Goal: Information Seeking & Learning: Find specific page/section

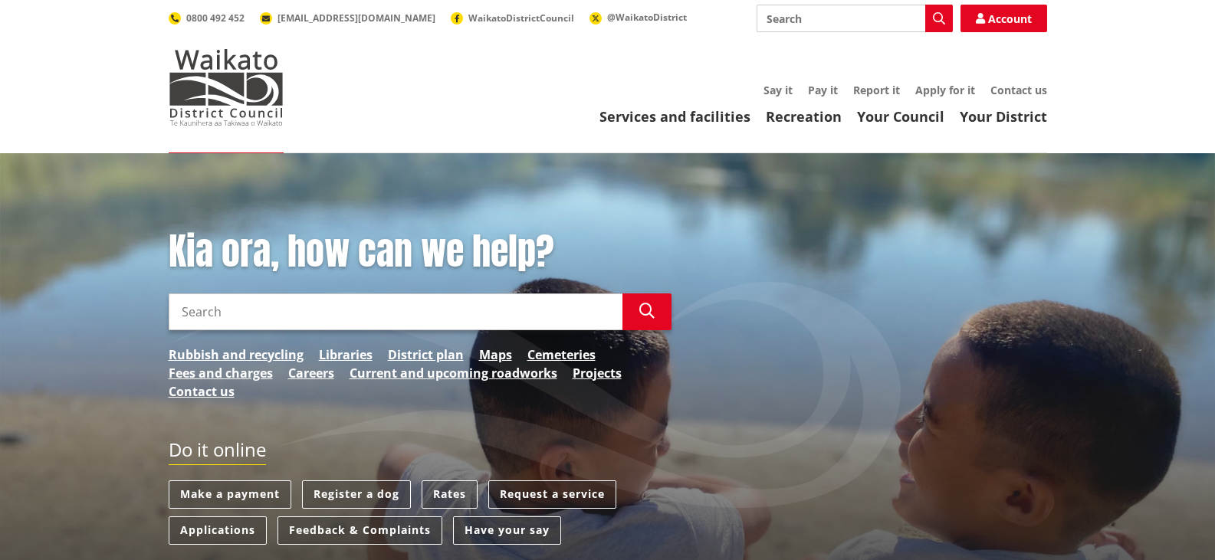
scroll to position [394, 0]
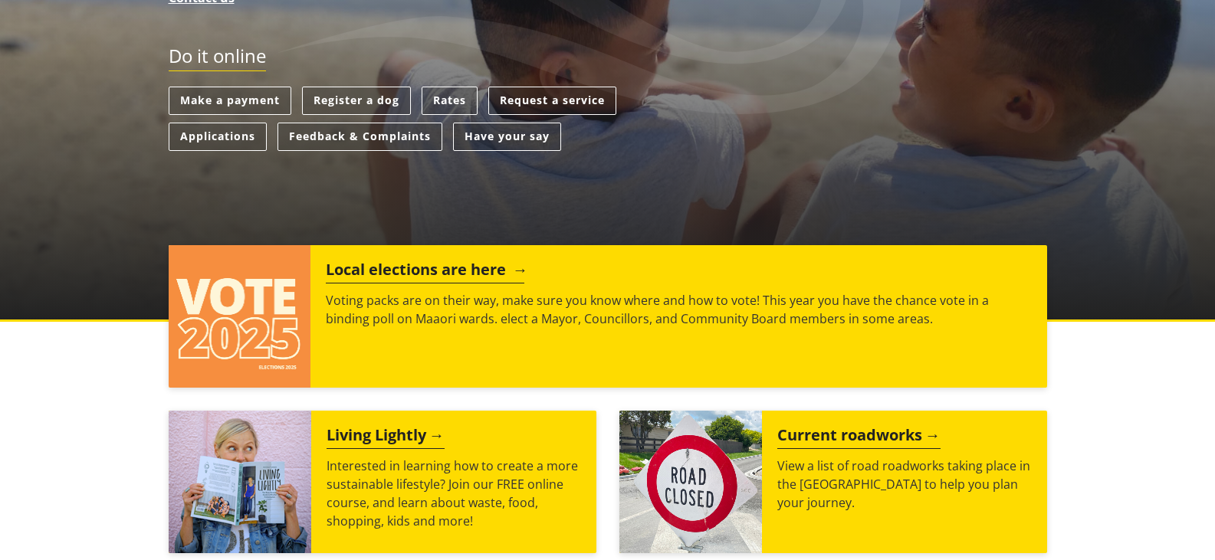
click at [382, 272] on h2 "Local elections are here" at bounding box center [425, 272] width 198 height 23
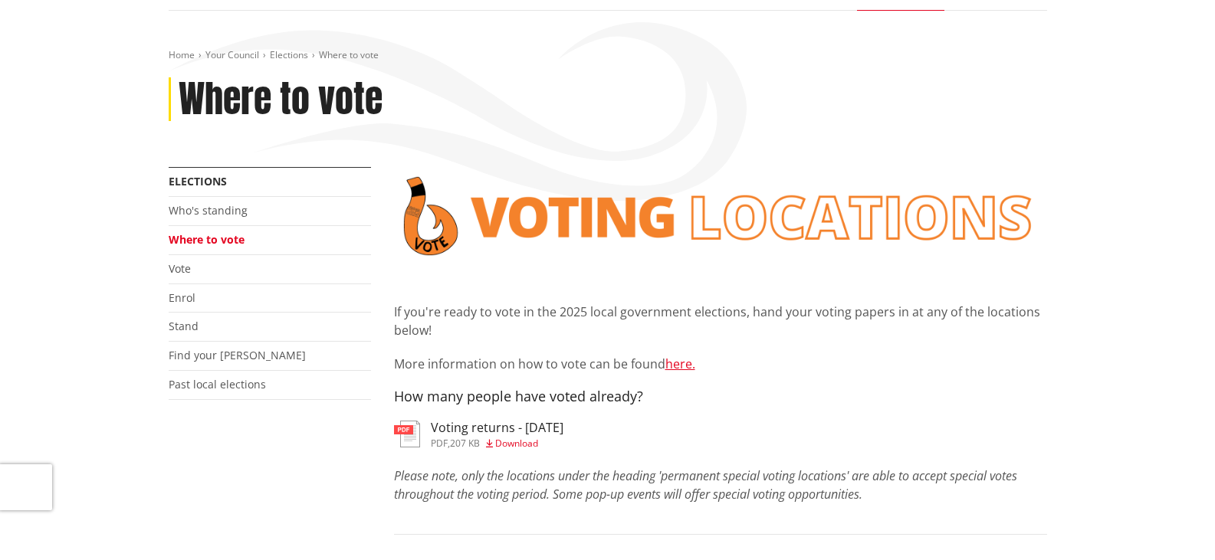
scroll to position [143, 0]
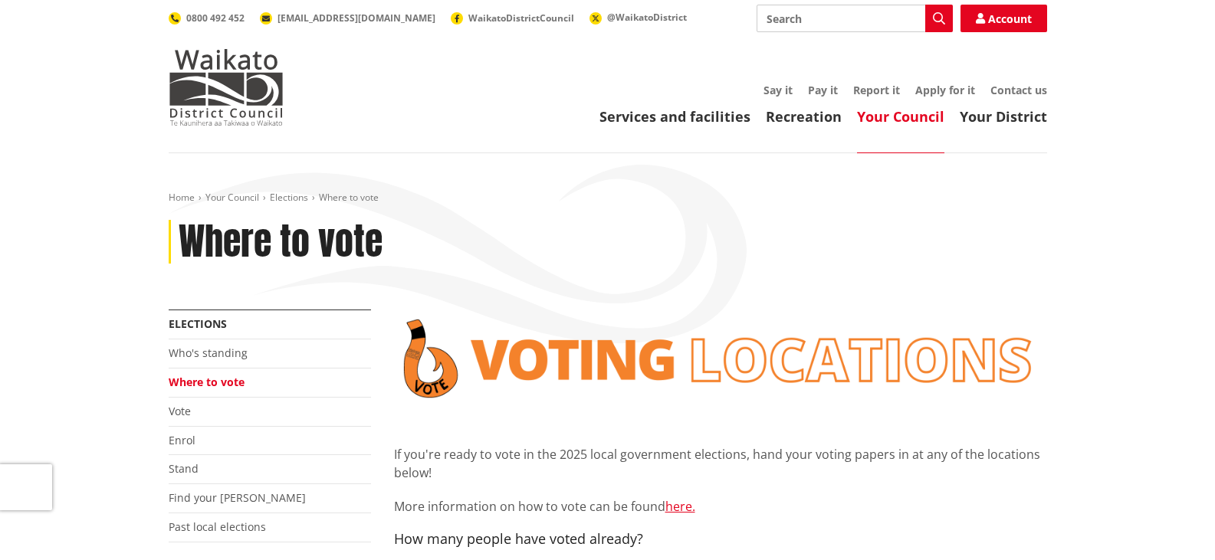
scroll to position [143, 0]
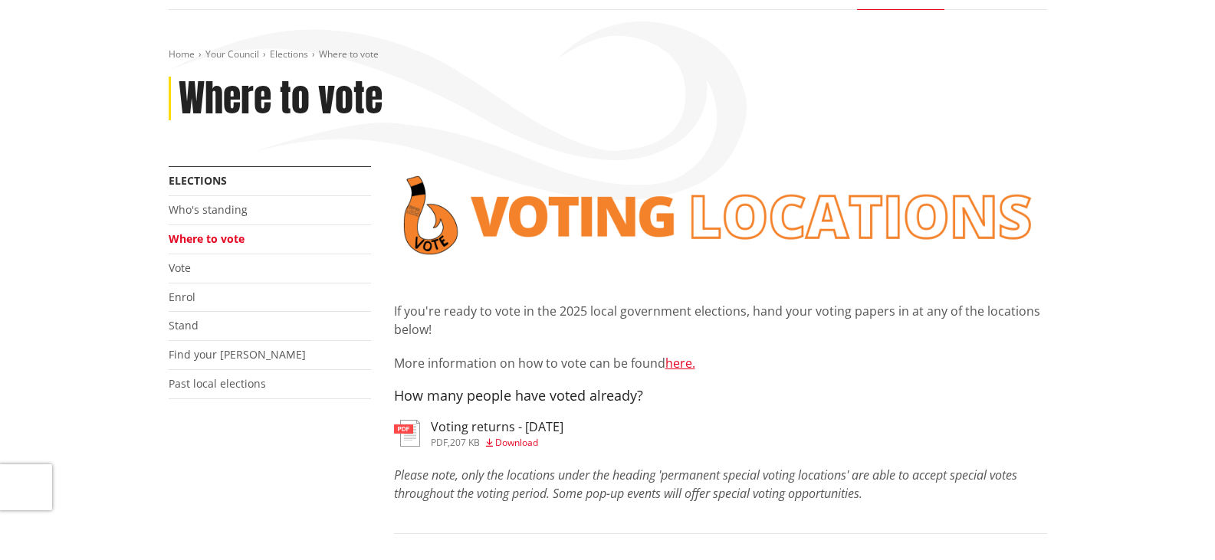
click at [453, 428] on h3 "Voting returns - 9/10/2025" at bounding box center [497, 427] width 133 height 15
